Goal: Information Seeking & Learning: Learn about a topic

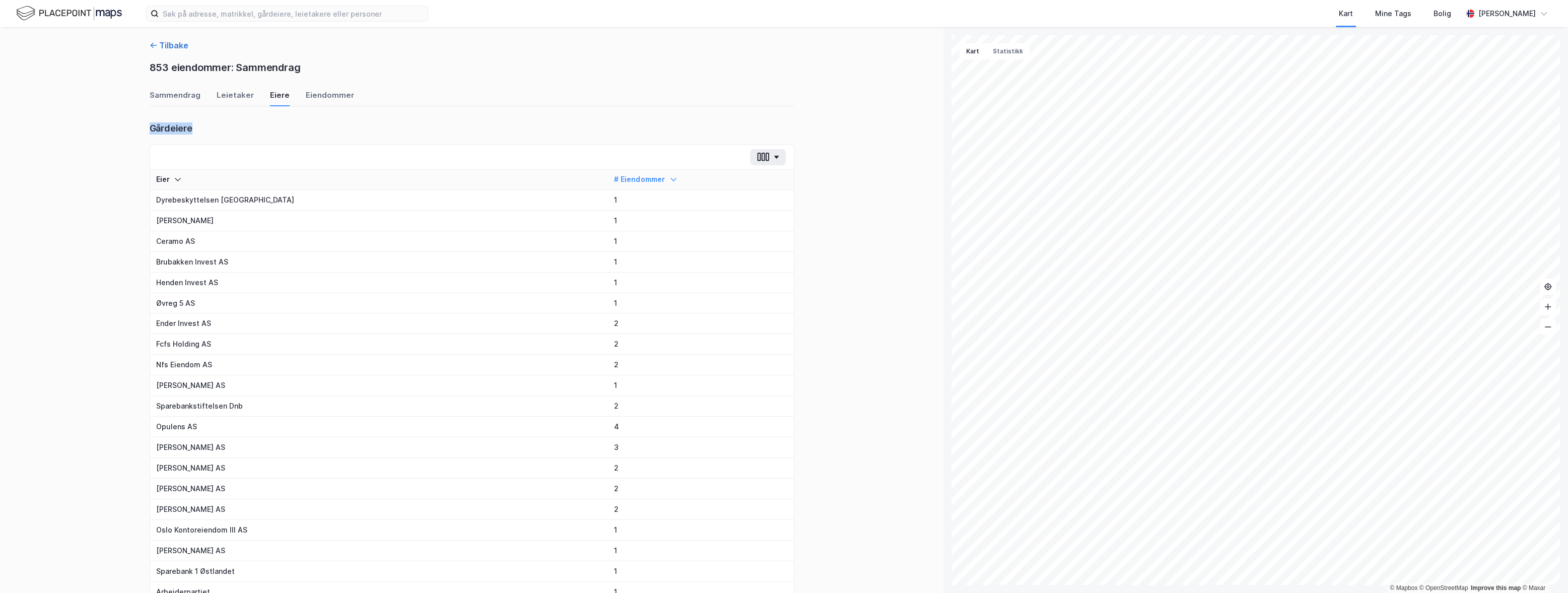
click at [182, 47] on button "Tilbake" at bounding box center [168, 45] width 39 height 12
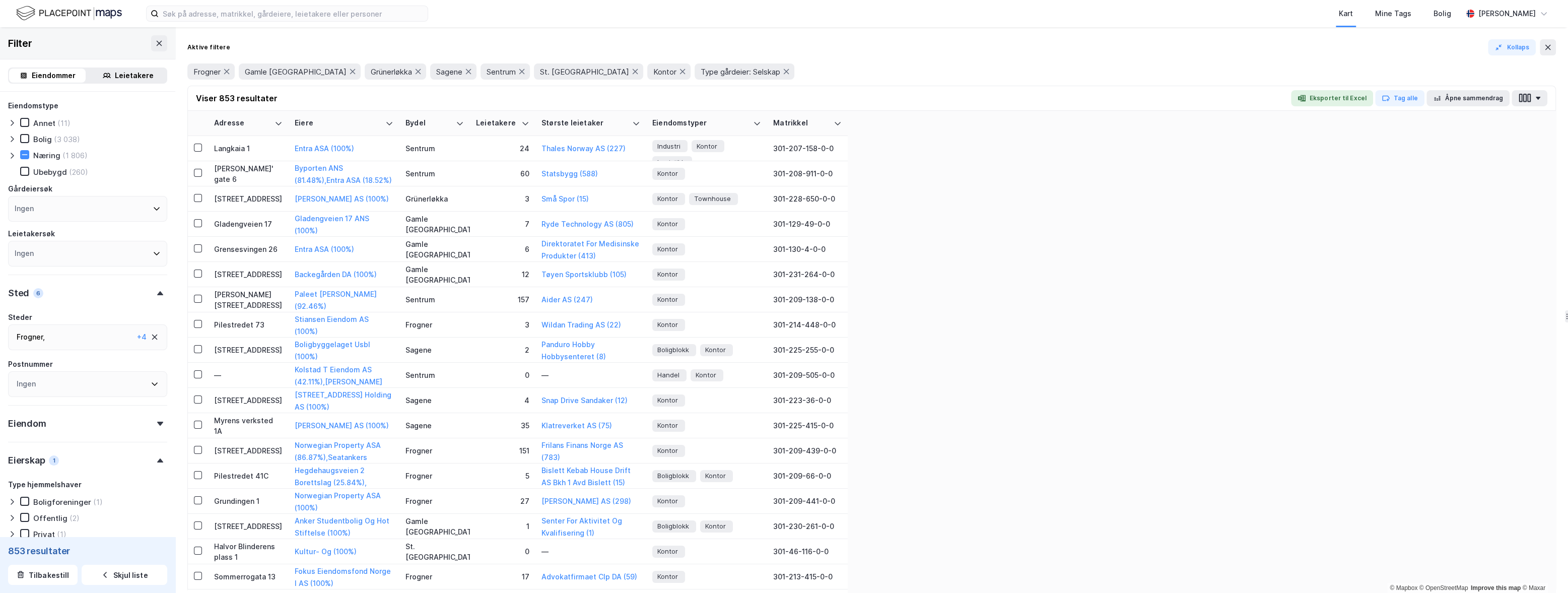
click at [101, 333] on div "Frogner , Gamle [GEOGRAPHIC_DATA] ... [GEOGRAPHIC_DATA] , [GEOGRAPHIC_DATA] , […" at bounding box center [75, 337] width 116 height 12
click at [229, 71] on icon at bounding box center [227, 72] width 8 height 8
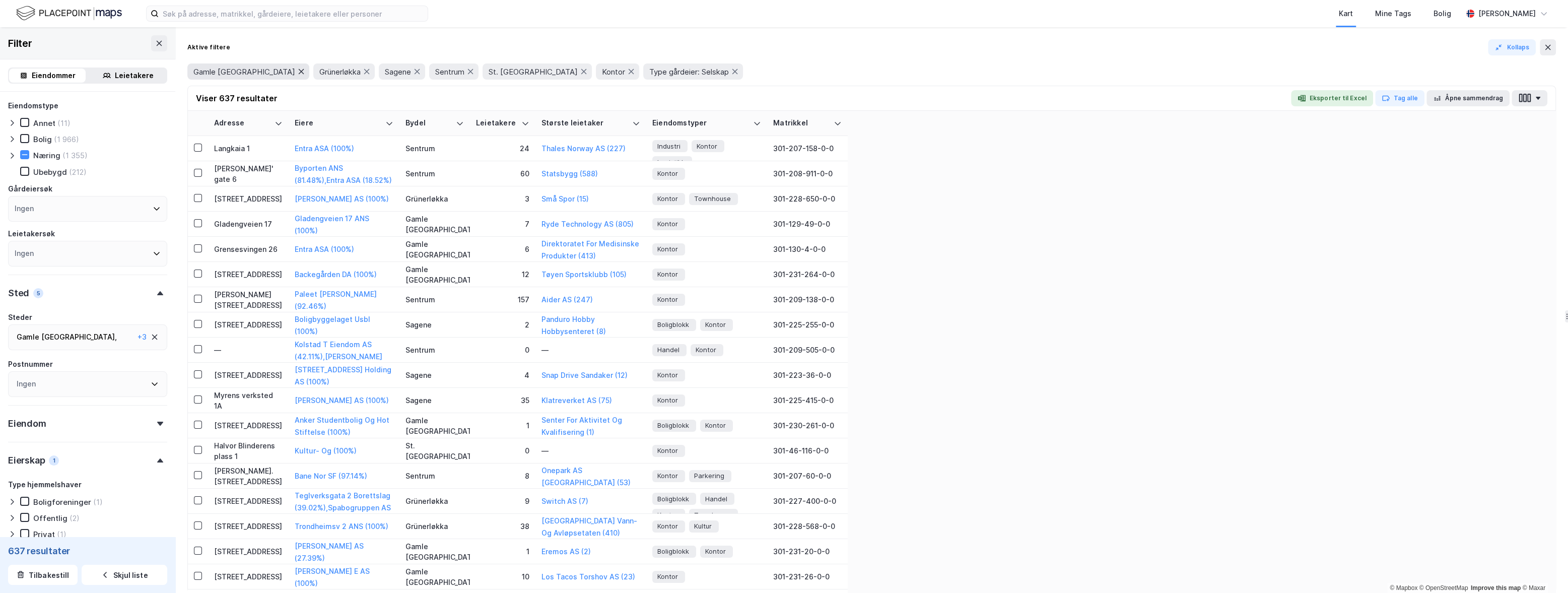
click at [299, 71] on icon at bounding box center [301, 71] width 5 height 5
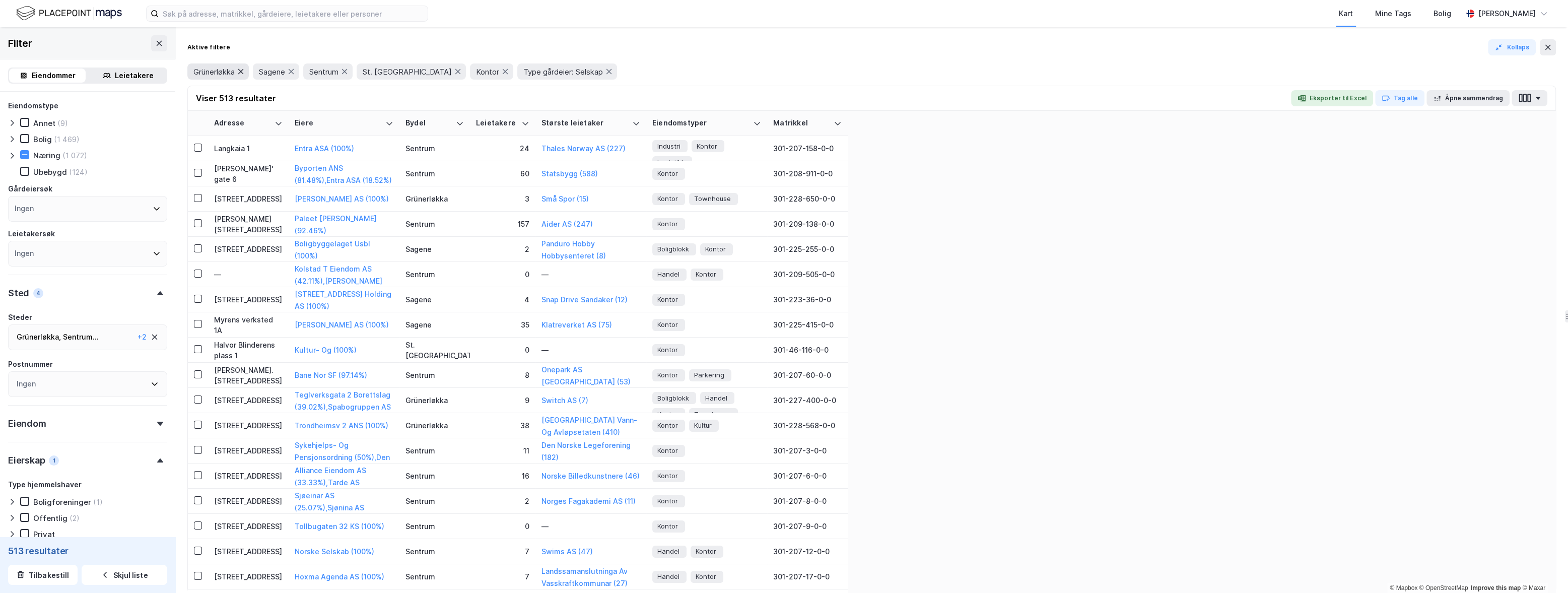
click at [241, 71] on icon at bounding box center [241, 72] width 8 height 8
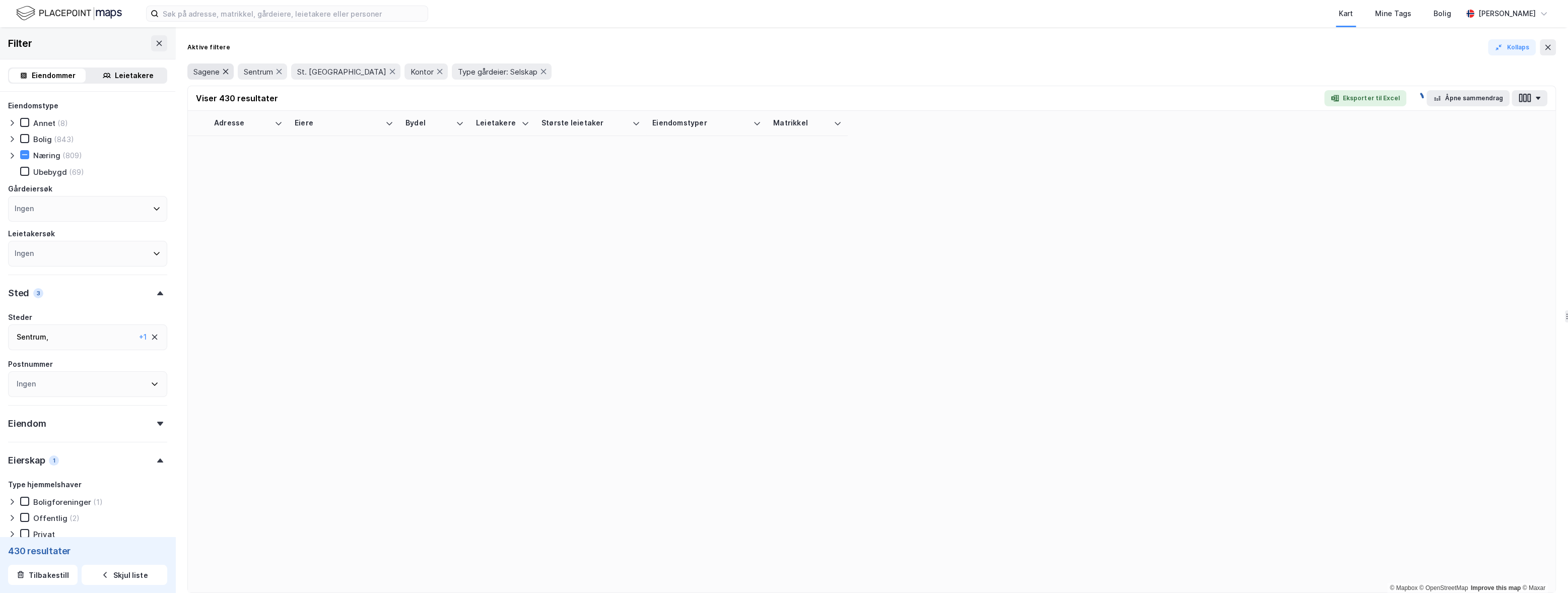
click at [241, 71] on div "Sentrum" at bounding box center [262, 72] width 49 height 16
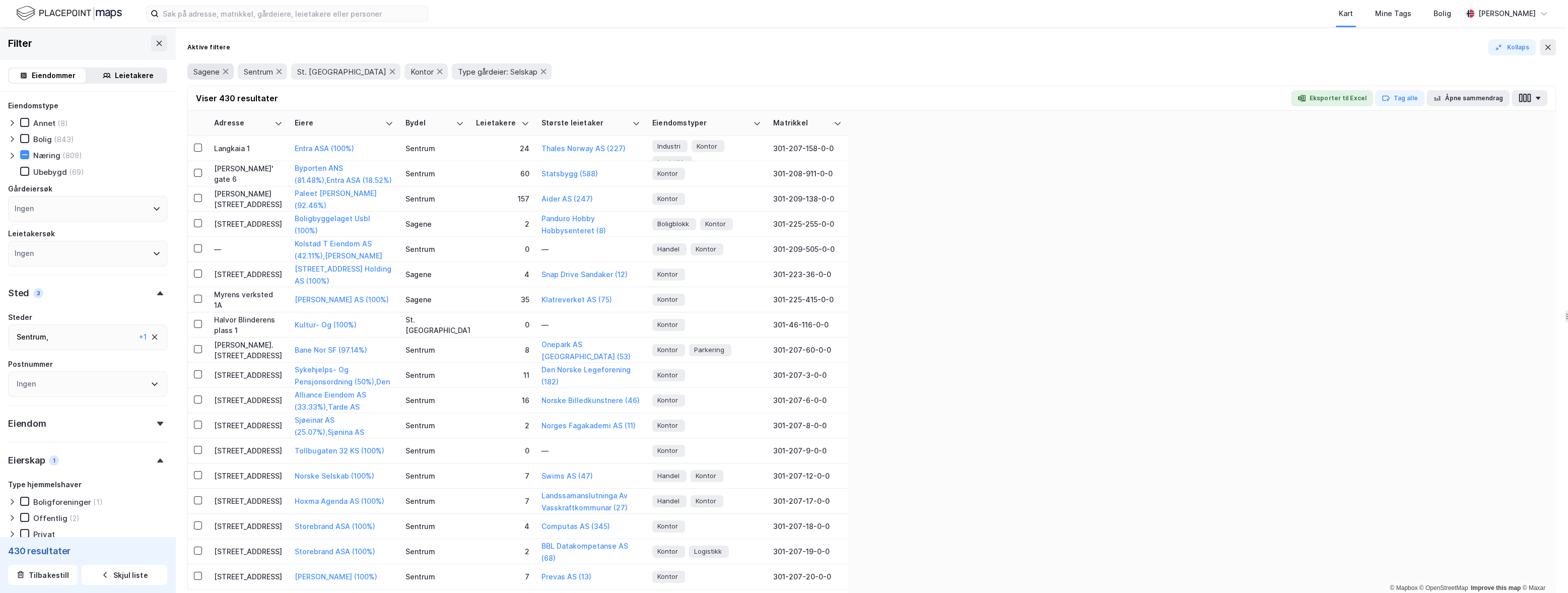
click at [230, 73] on div "Sagene" at bounding box center [211, 72] width 47 height 16
click at [226, 72] on icon at bounding box center [226, 72] width 8 height 8
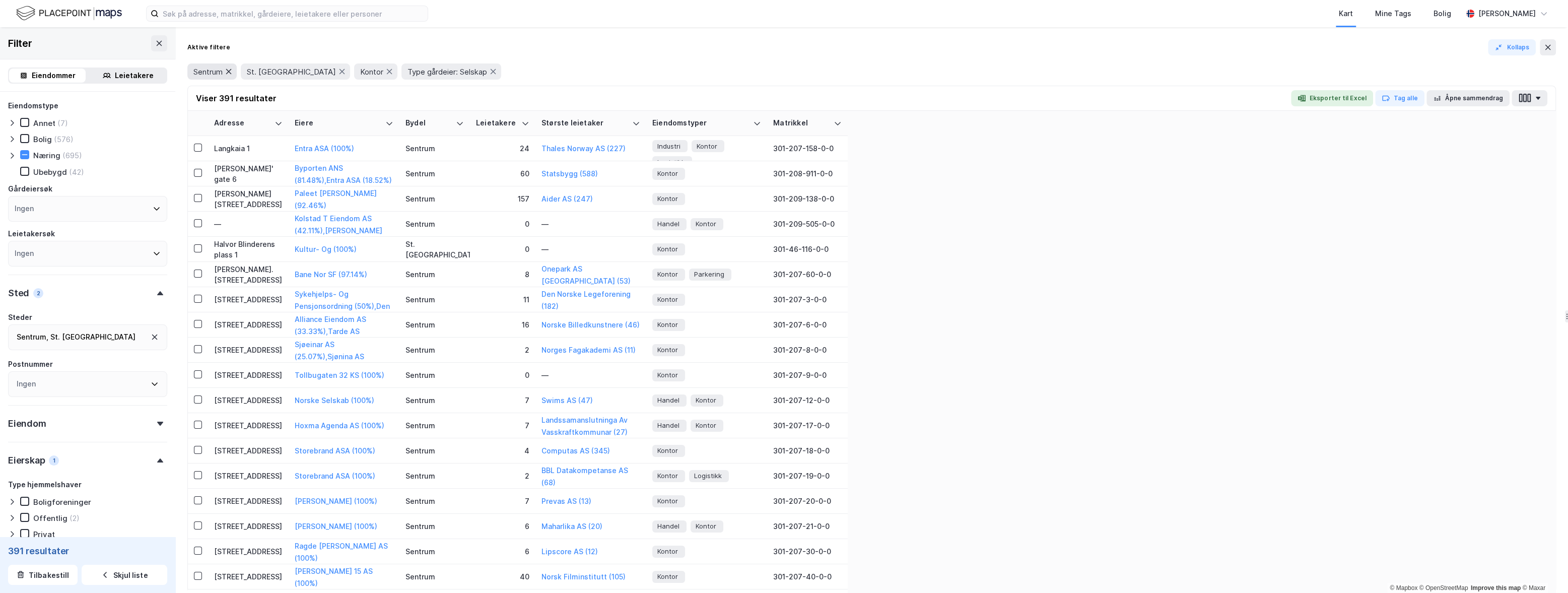
click at [228, 71] on icon at bounding box center [229, 72] width 8 height 8
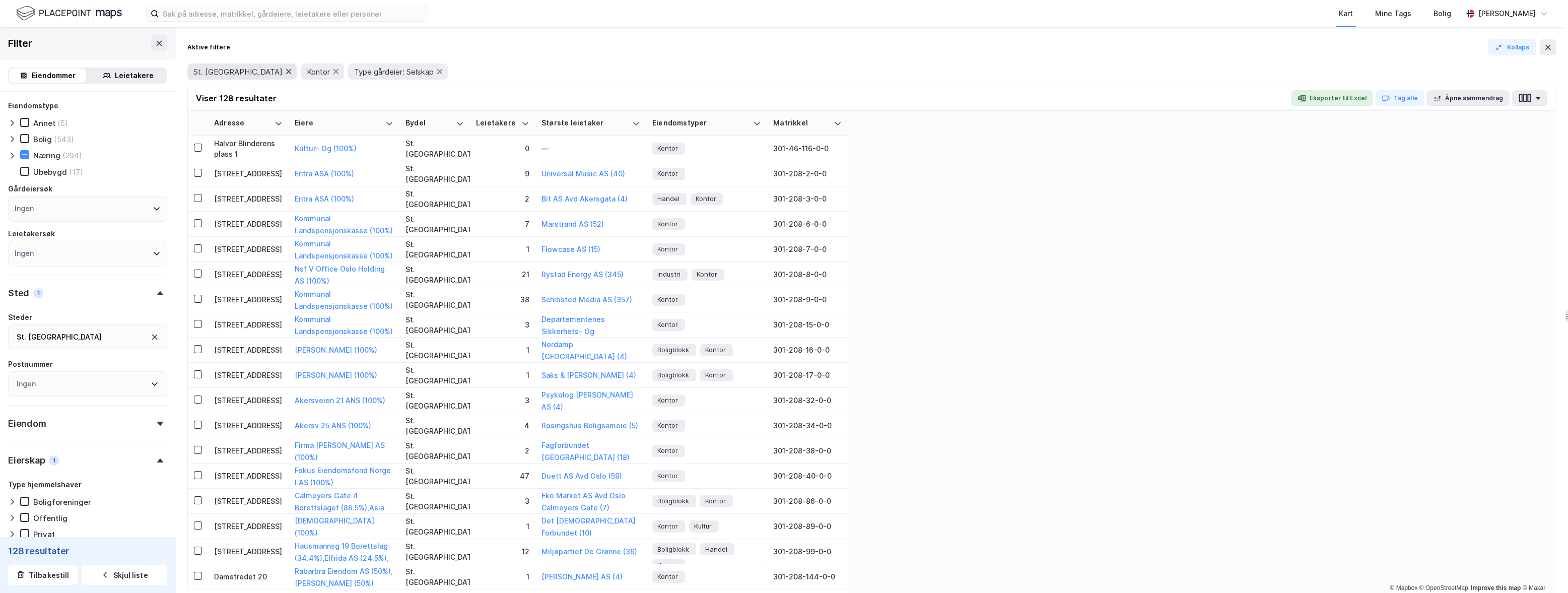
click at [285, 71] on icon at bounding box center [289, 72] width 8 height 8
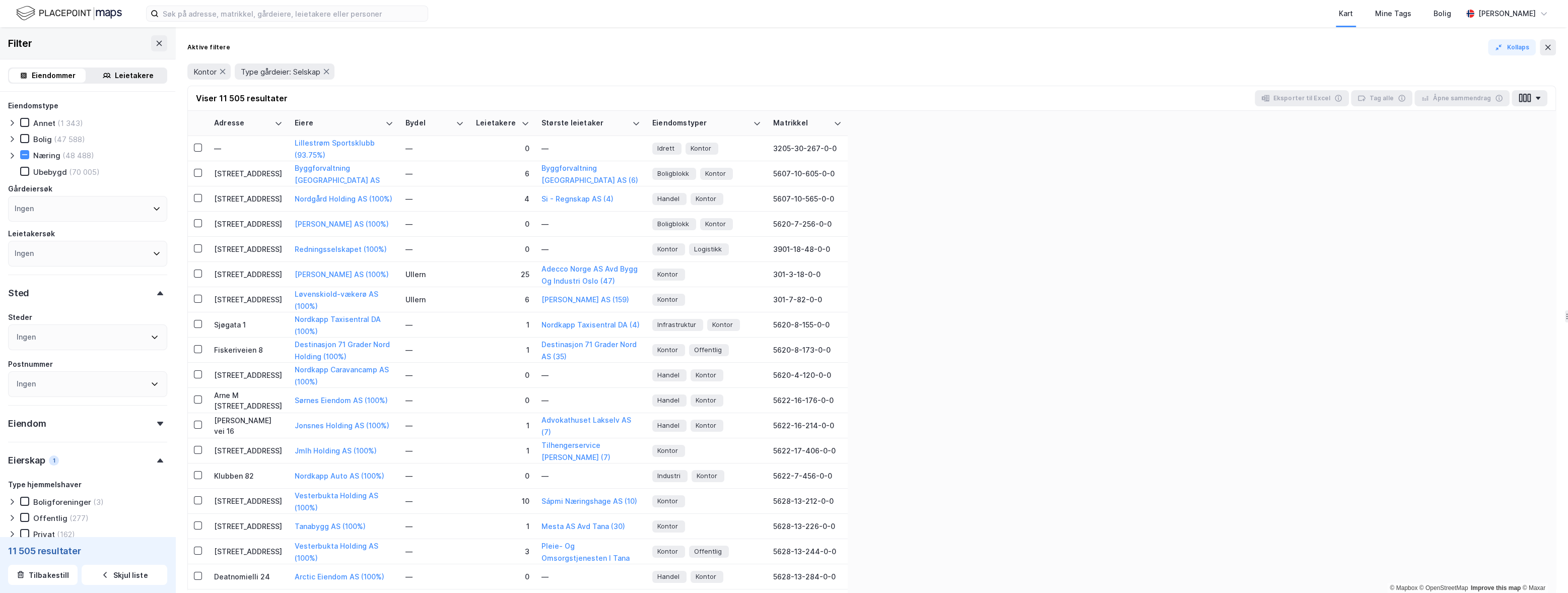
click at [85, 333] on div "Ingen" at bounding box center [88, 338] width 159 height 26
click at [160, 410] on icon at bounding box center [157, 412] width 8 height 8
drag, startPoint x: 35, startPoint y: 431, endPoint x: 73, endPoint y: 431, distance: 38.0
click at [35, 431] on icon at bounding box center [33, 431] width 7 height 7
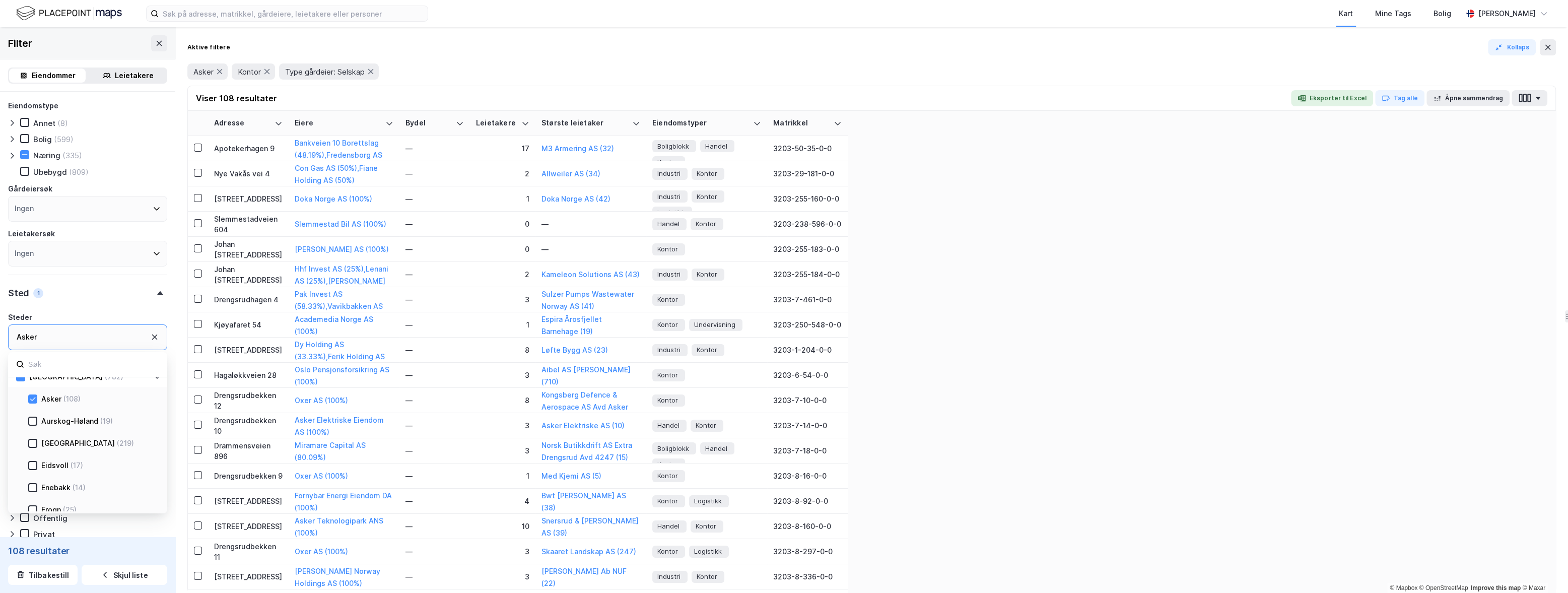
scroll to position [34, 0]
click at [34, 444] on icon at bounding box center [33, 444] width 7 height 7
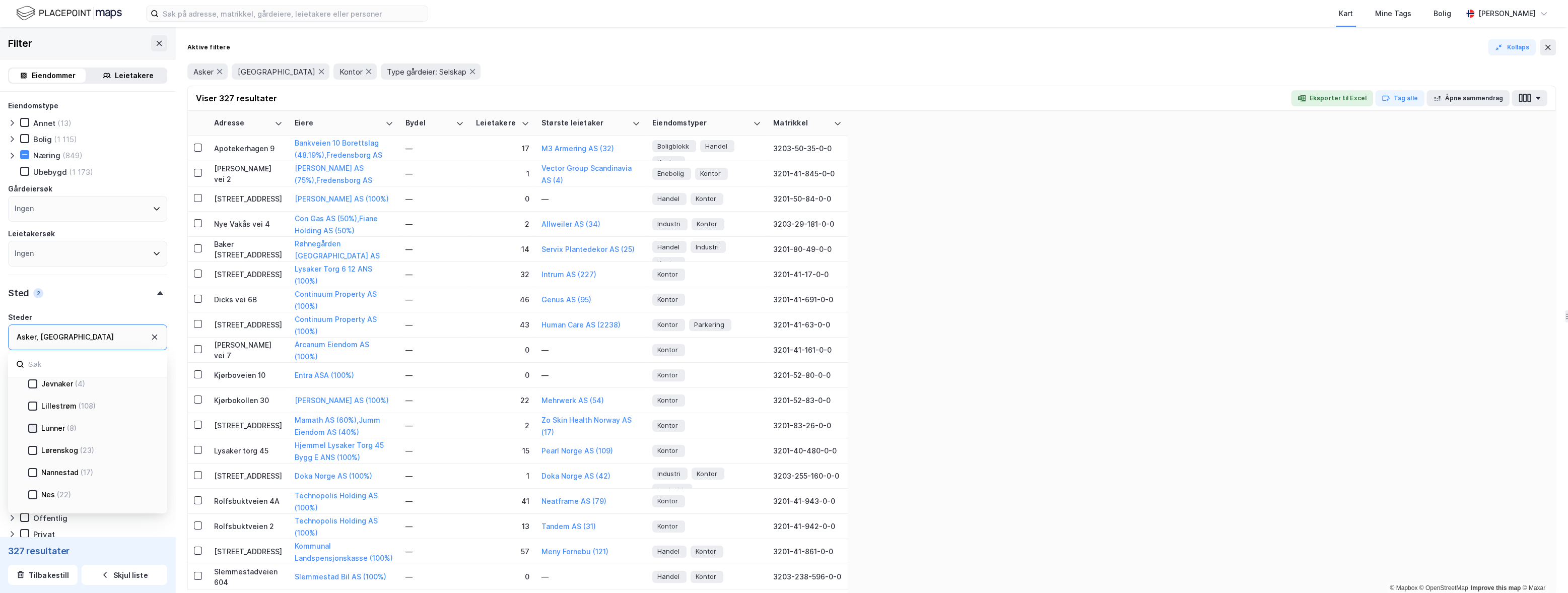
scroll to position [224, 0]
drag, startPoint x: 31, startPoint y: 410, endPoint x: 45, endPoint y: 428, distance: 22.8
click at [31, 409] on icon at bounding box center [33, 409] width 7 height 7
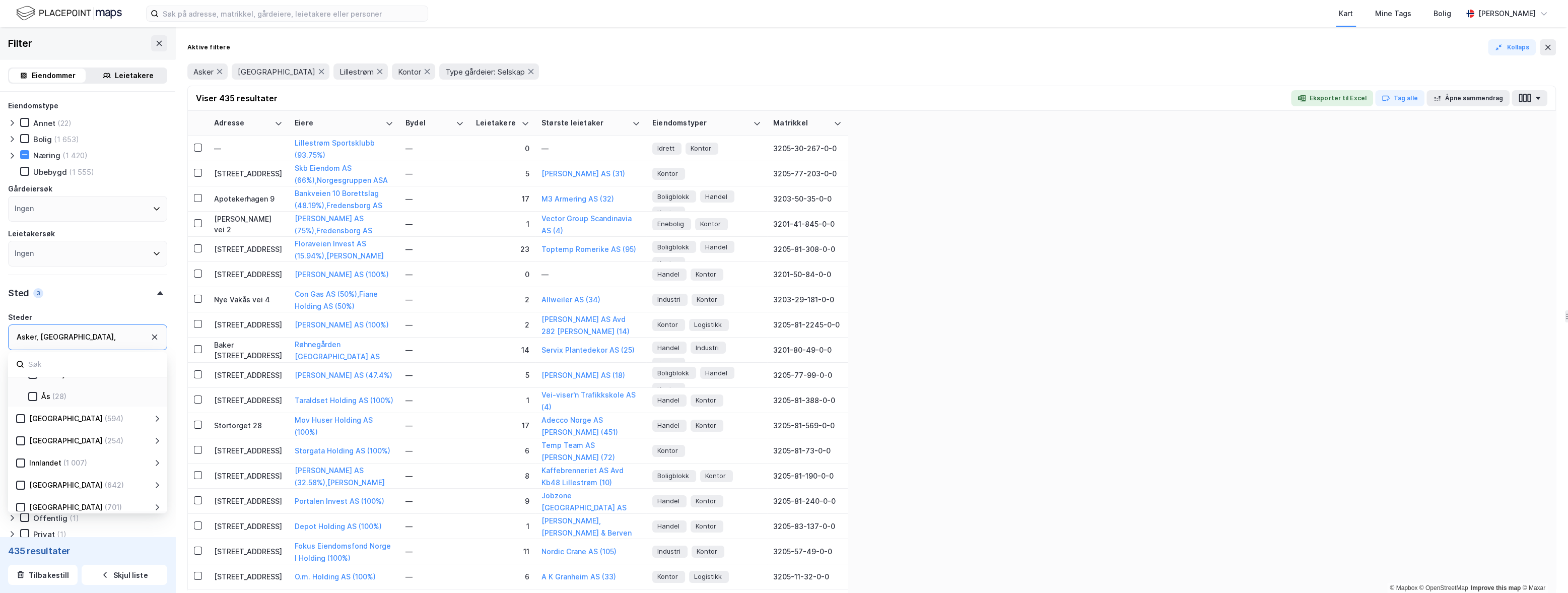
scroll to position [481, 0]
click at [676, 86] on div "Viser 435 resultater Eksporter til Excel Tag alle Åpne sammendrag Adresse Eiere…" at bounding box center [872, 339] width 1369 height 507
click at [129, 333] on div "Asker , [GEOGRAPHIC_DATA] , Lillestrøm" at bounding box center [88, 338] width 159 height 26
type input "dramm"
click at [30, 412] on icon at bounding box center [33, 411] width 5 height 3
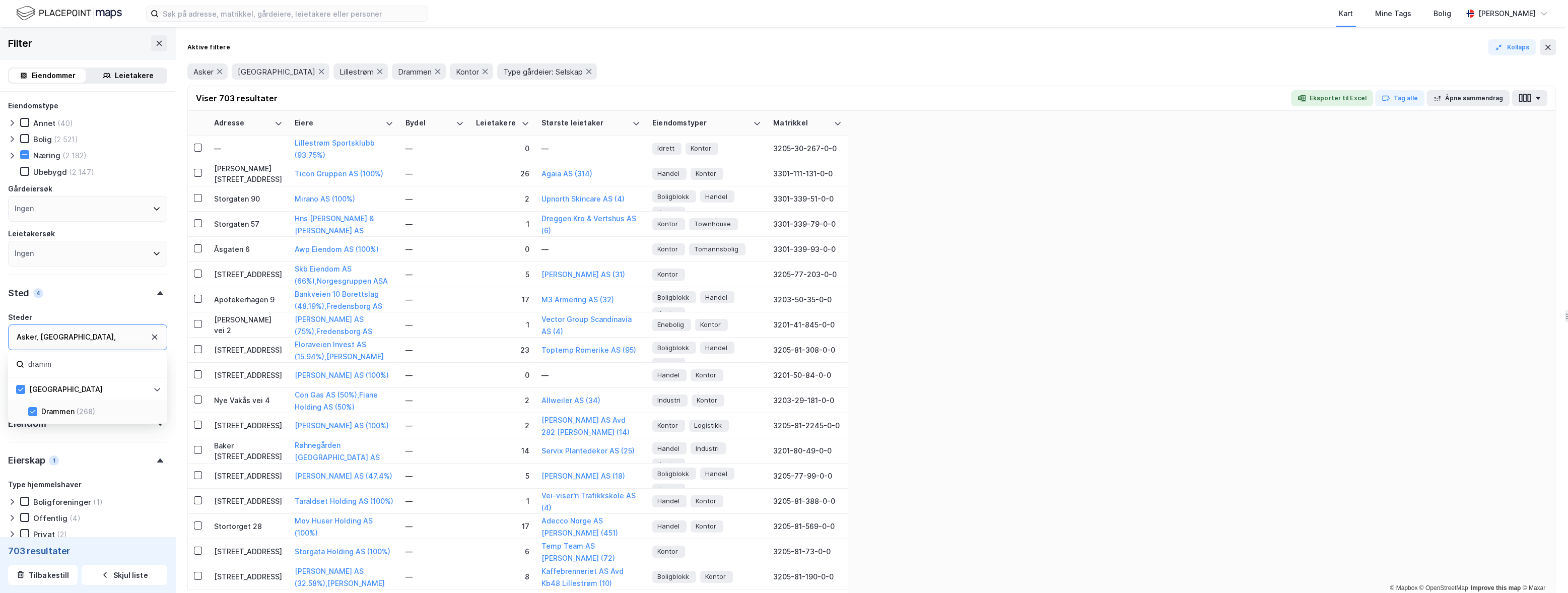
click at [668, 56] on div "Aktive filtere Kollaps Asker Bærum [GEOGRAPHIC_DATA] Drammen Kontor Type gårdei…" at bounding box center [872, 62] width 1369 height 47
click at [1479, 95] on button "Åpne sammendrag" at bounding box center [1468, 99] width 84 height 16
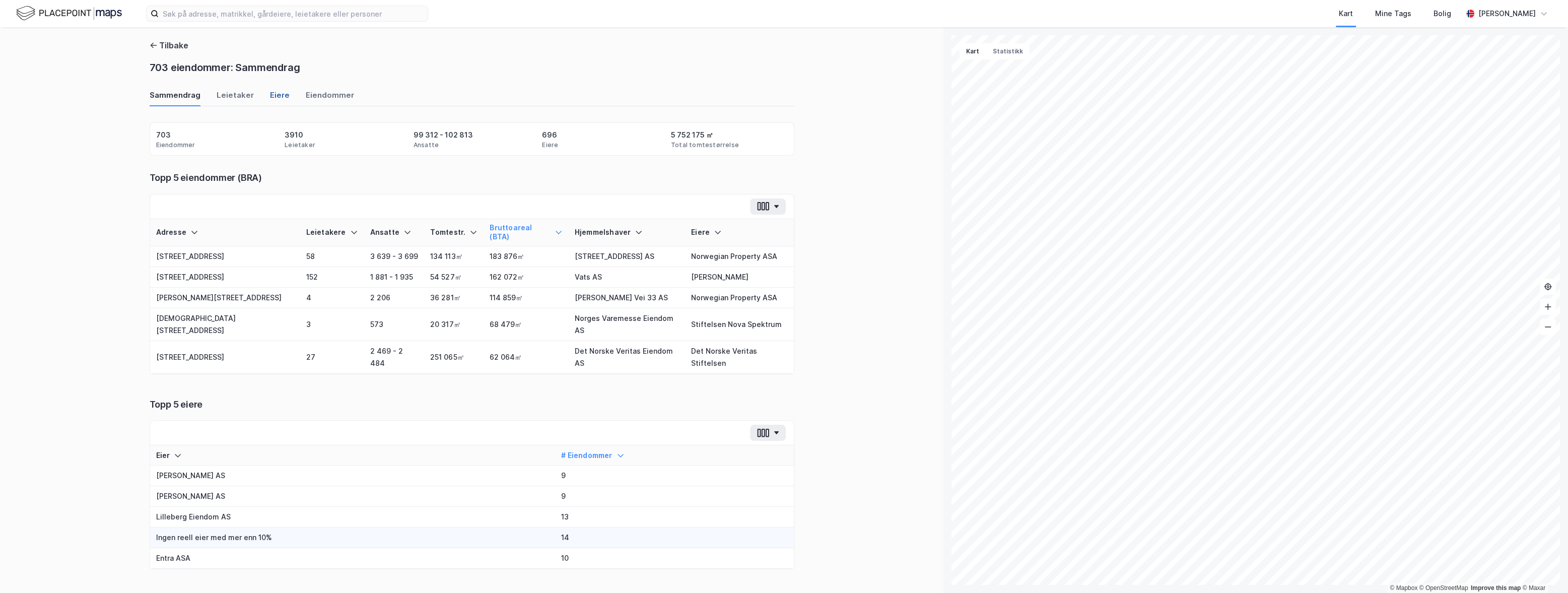
click at [279, 94] on div "Eiere" at bounding box center [279, 98] width 20 height 16
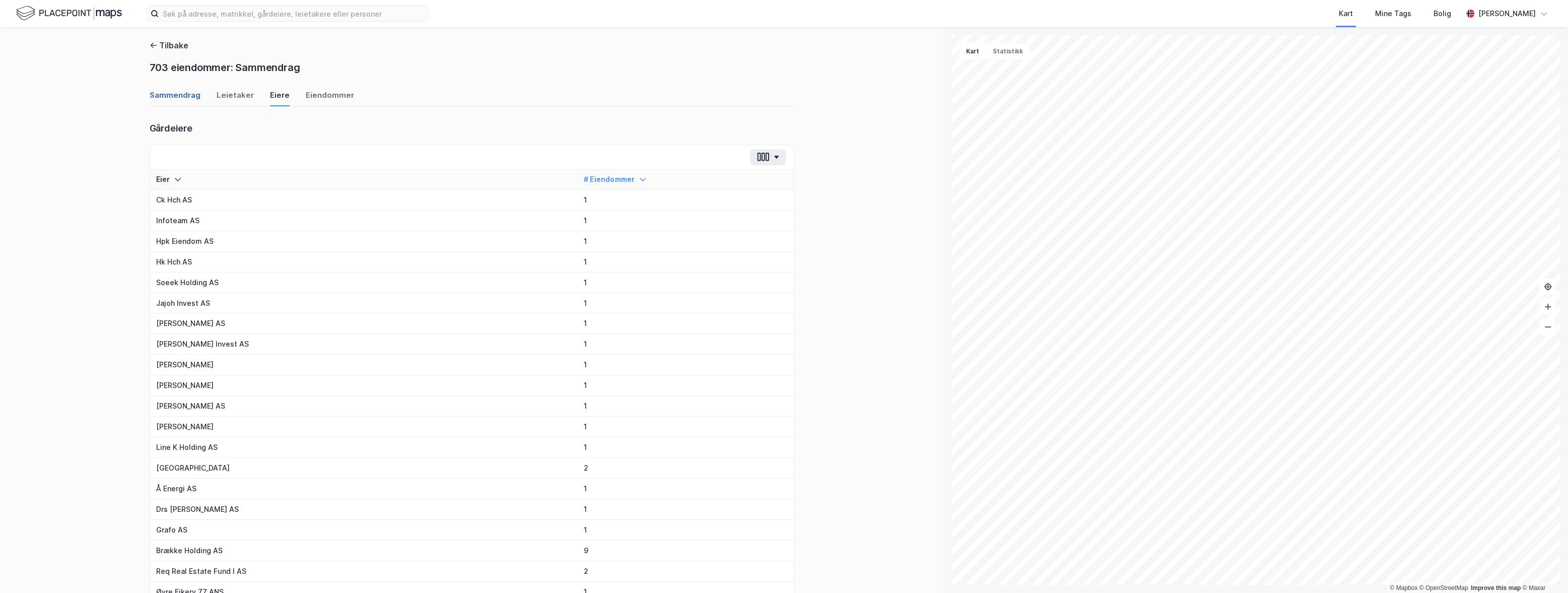
click at [178, 92] on div "Sammendrag" at bounding box center [175, 98] width 51 height 16
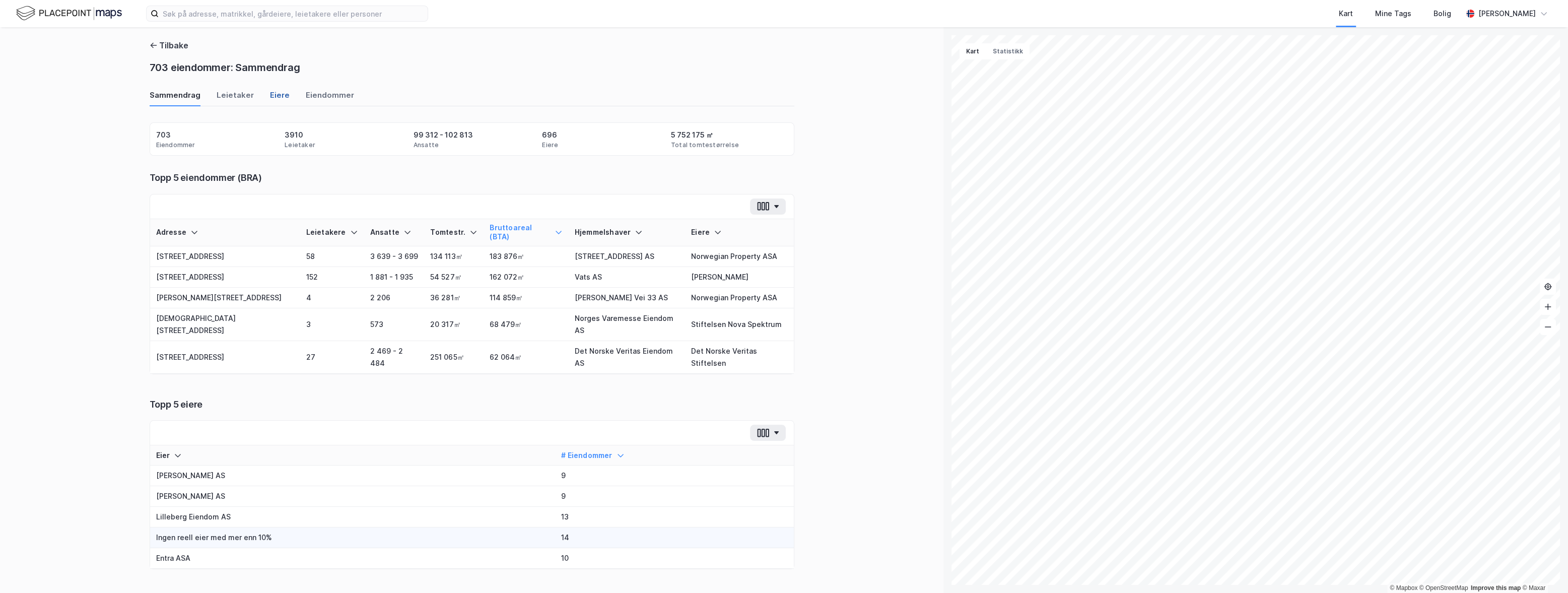
click at [270, 92] on div "Eiere" at bounding box center [279, 98] width 20 height 16
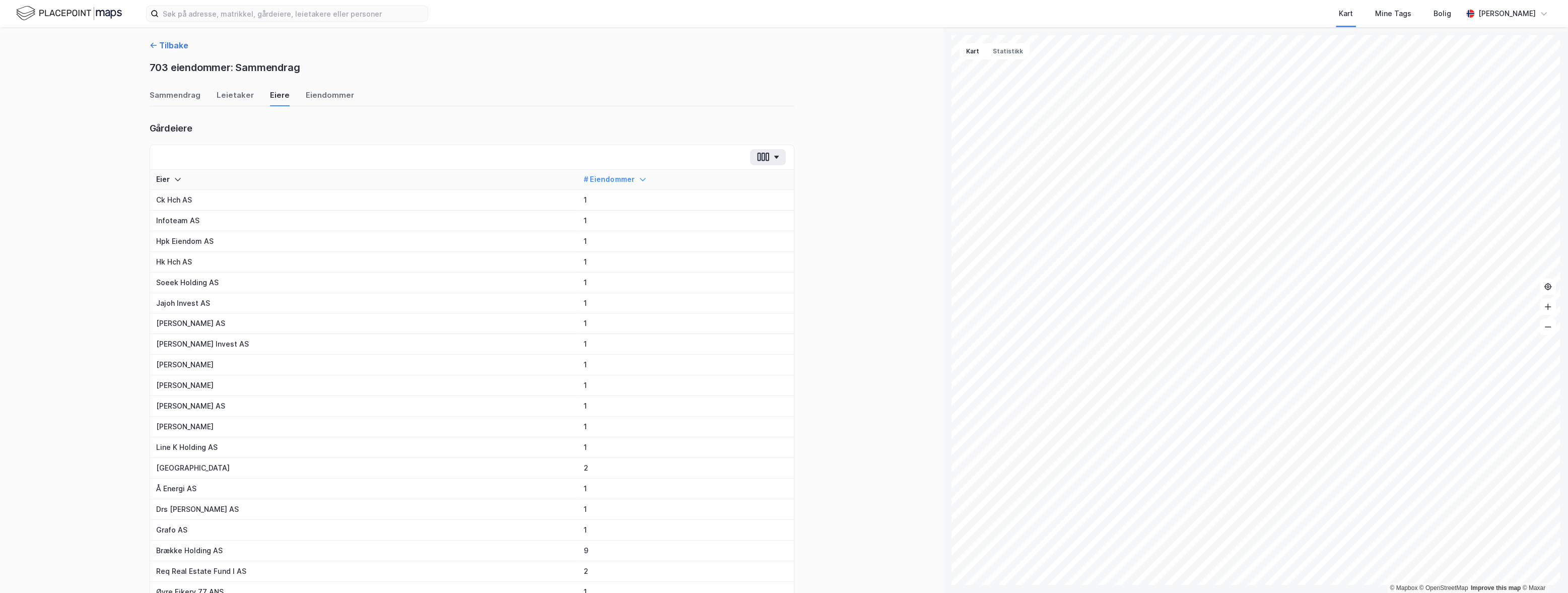
click at [171, 43] on button "Tilbake" at bounding box center [168, 45] width 39 height 12
